Goal: Transaction & Acquisition: Purchase product/service

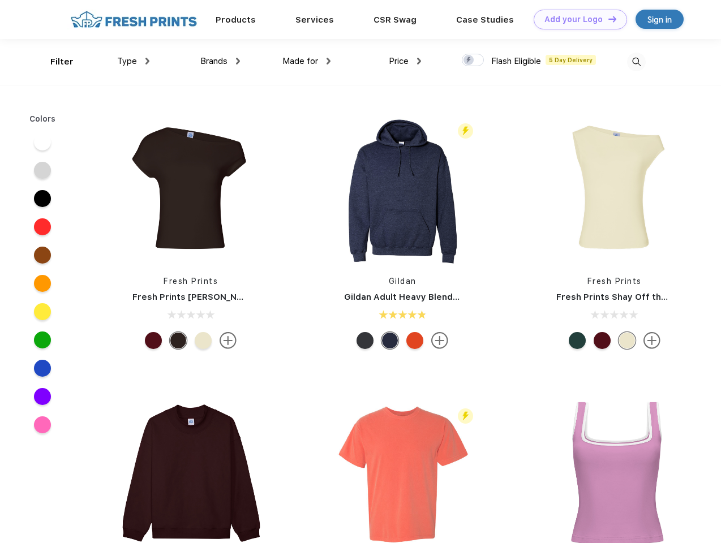
click at [576, 19] on link "Add your Logo Design Tool" at bounding box center [580, 20] width 93 height 20
click at [0, 0] on div "Design Tool" at bounding box center [0, 0] width 0 height 0
click at [607, 19] on link "Add your Logo Design Tool" at bounding box center [580, 20] width 93 height 20
click at [54, 62] on div "Filter" at bounding box center [61, 61] width 23 height 13
click at [134, 61] on span "Type" at bounding box center [127, 61] width 20 height 10
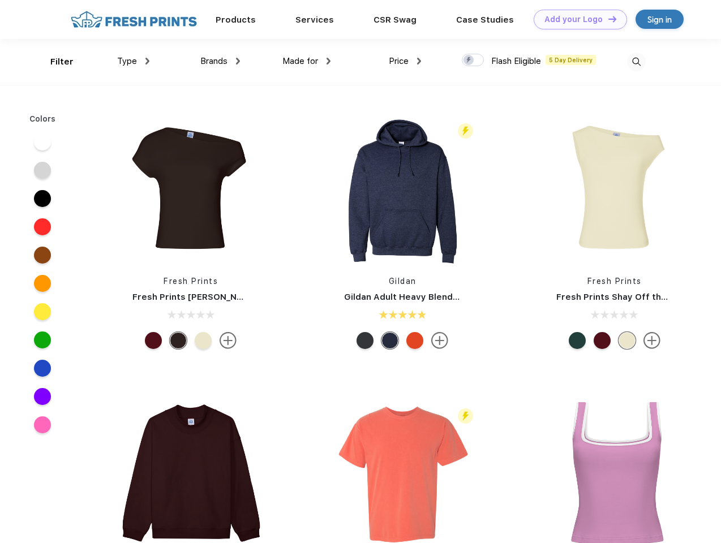
click at [220, 61] on span "Brands" at bounding box center [213, 61] width 27 height 10
click at [307, 61] on span "Made for" at bounding box center [300, 61] width 36 height 10
click at [405, 61] on span "Price" at bounding box center [399, 61] width 20 height 10
click at [473, 61] on div at bounding box center [473, 60] width 22 height 12
click at [469, 61] on input "checkbox" at bounding box center [465, 56] width 7 height 7
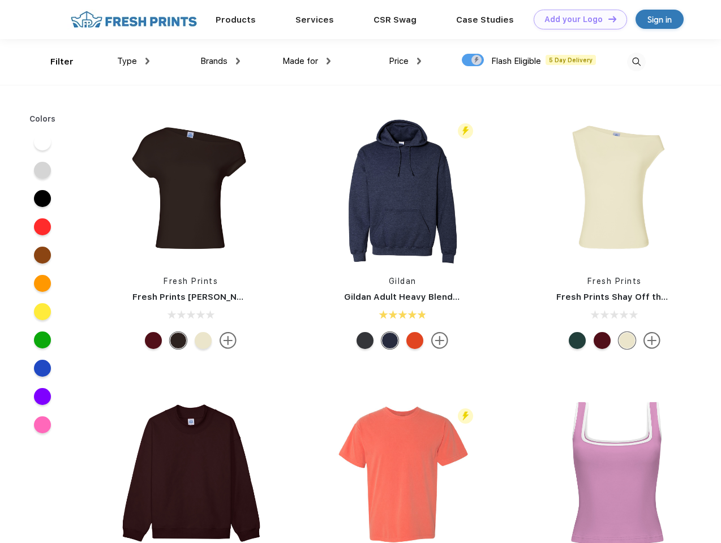
click at [636, 62] on img at bounding box center [636, 62] width 19 height 19
